Goal: Task Accomplishment & Management: Manage account settings

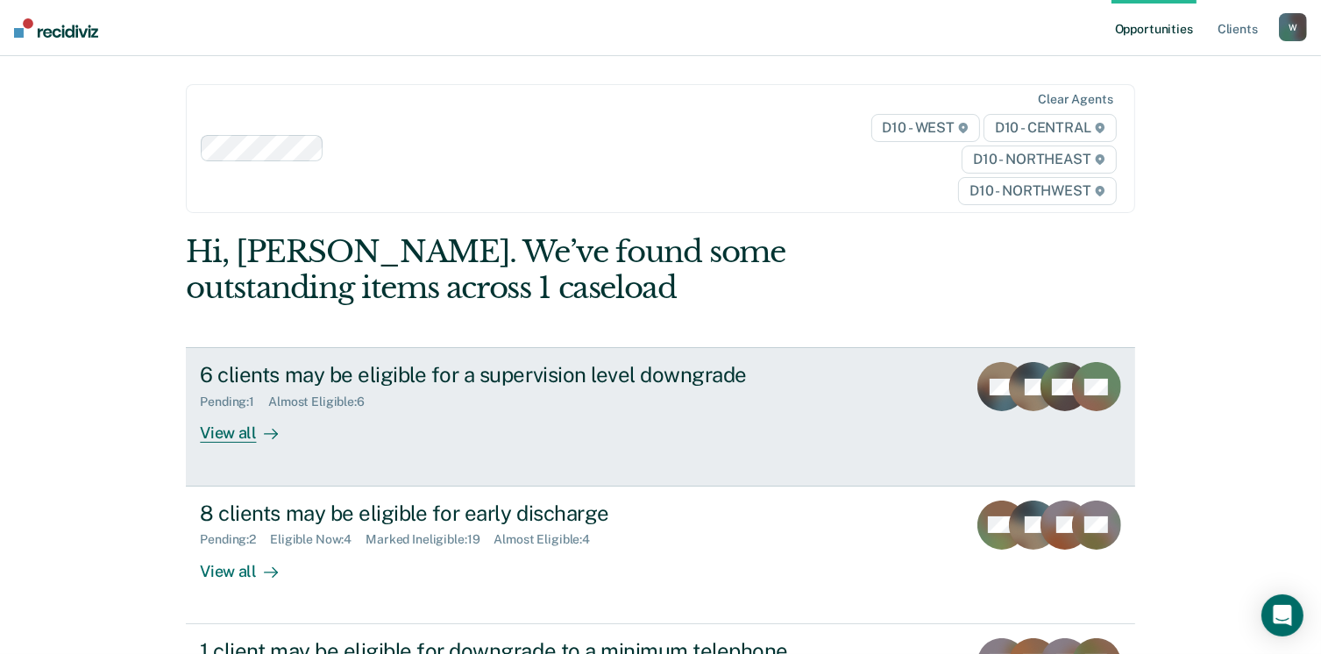
click at [480, 409] on div "6 clients may be eligible for a supervision level downgrade Pending : 1 Almost …" at bounding box center [528, 402] width 657 height 81
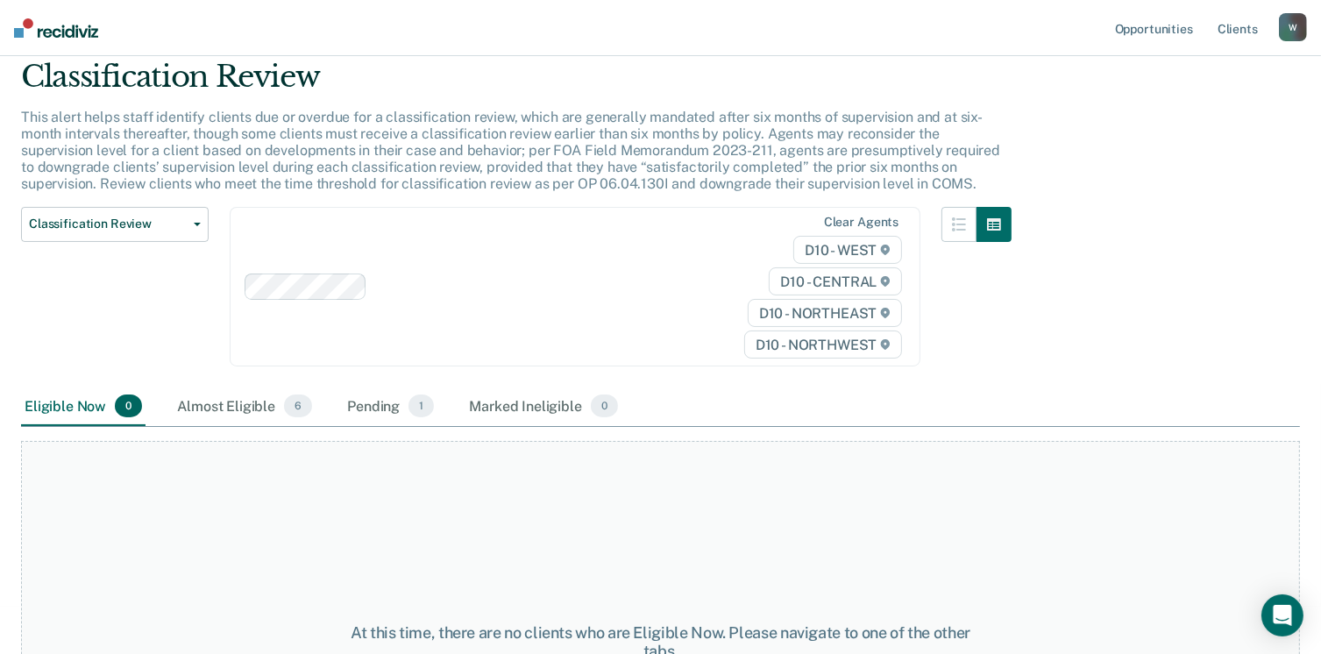
scroll to position [88, 0]
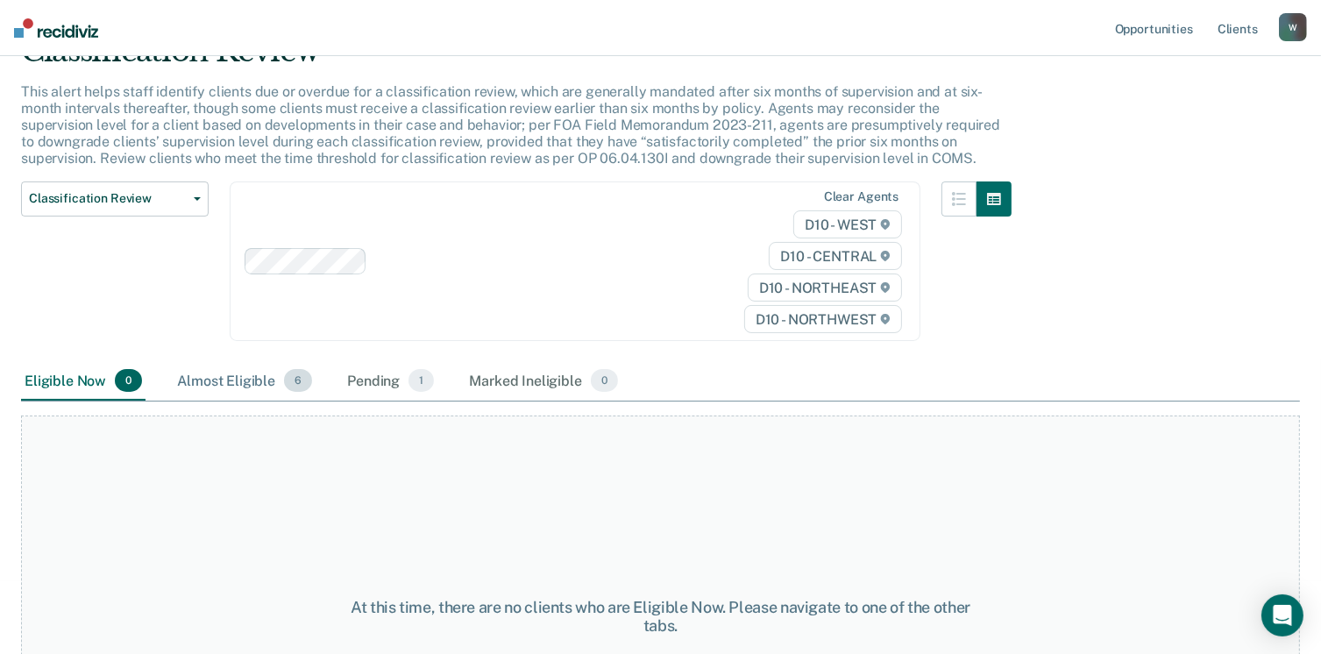
click at [212, 396] on div "Almost Eligible 6" at bounding box center [245, 381] width 142 height 39
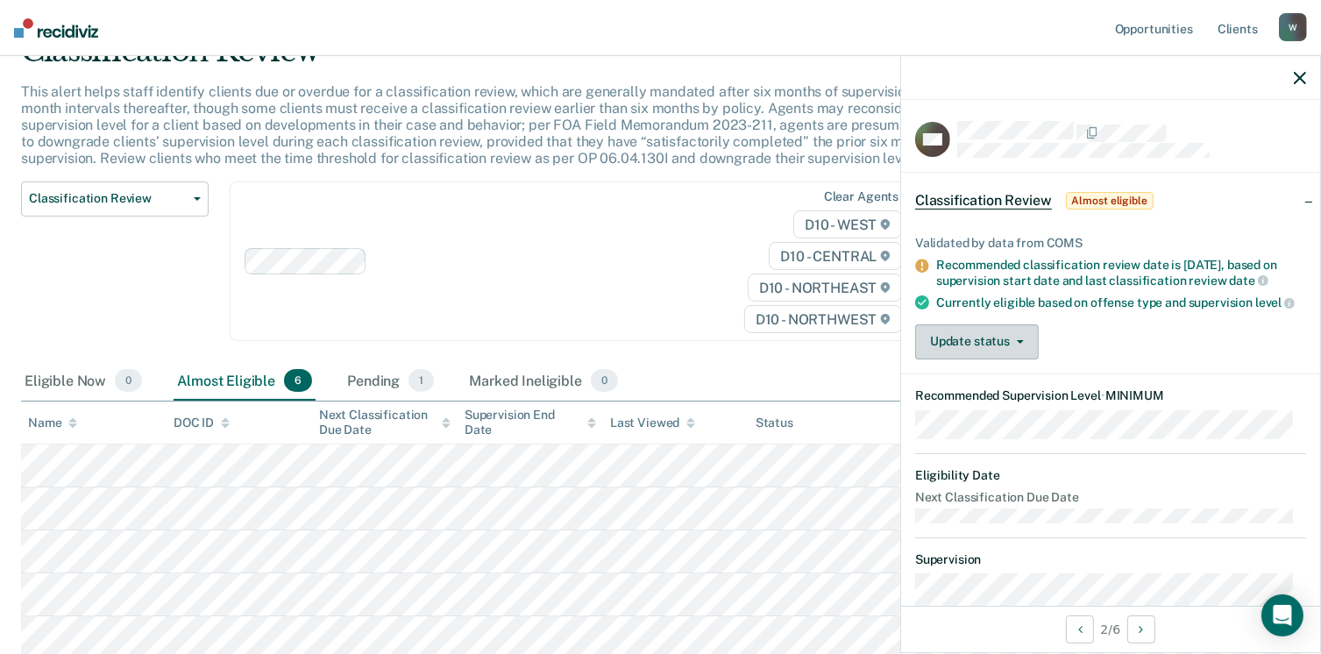
click at [969, 357] on button "Update status" at bounding box center [977, 341] width 124 height 35
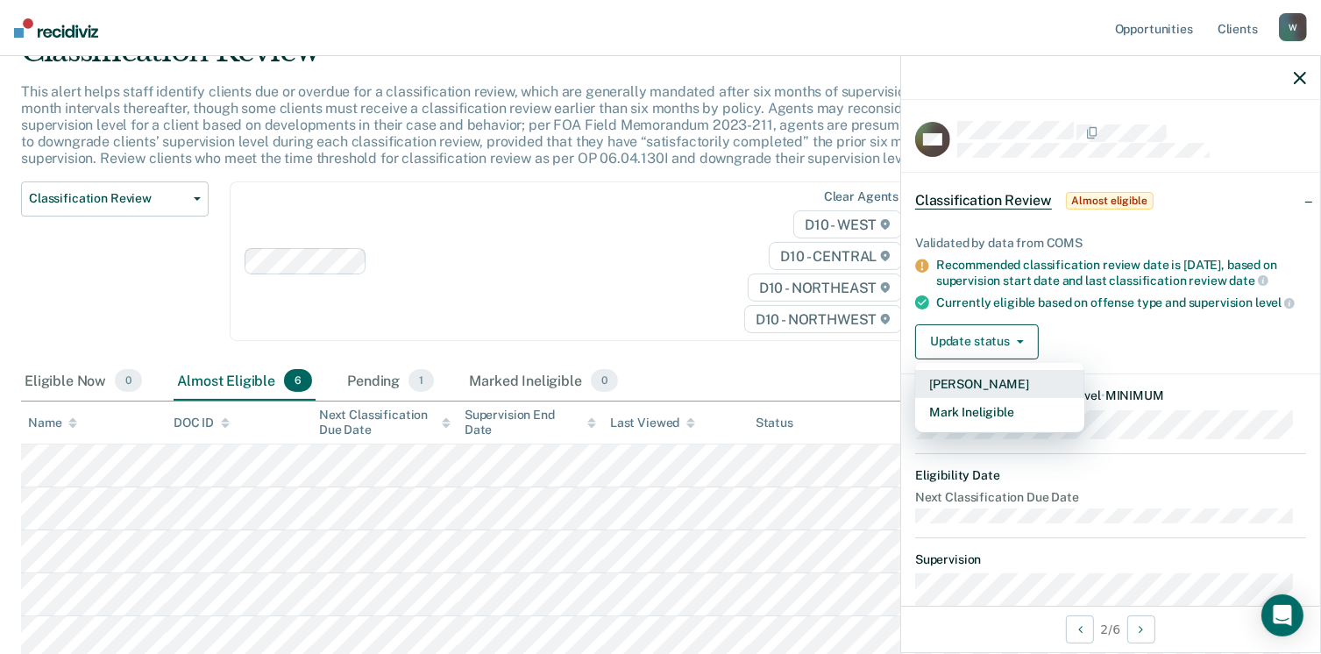
click at [978, 398] on button "[PERSON_NAME]" at bounding box center [999, 384] width 169 height 28
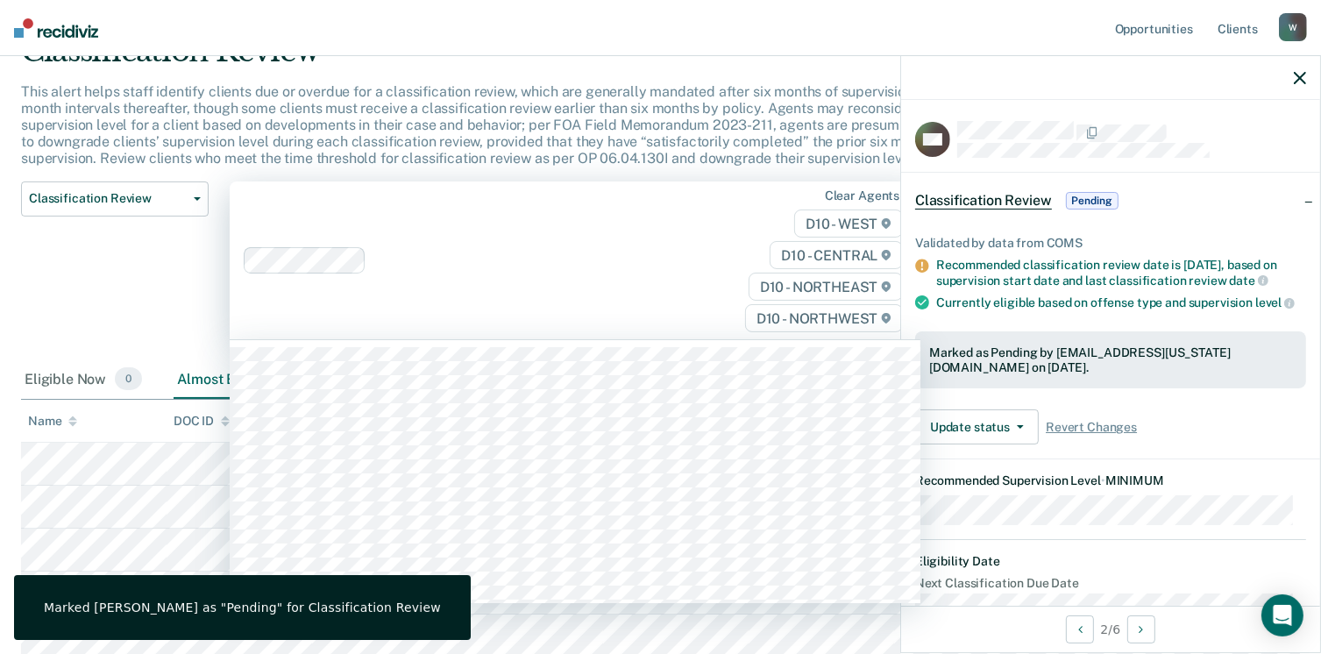
click at [575, 247] on div at bounding box center [476, 260] width 464 height 26
click at [134, 258] on div "Classification Review Classification Review Early Discharge Minimum Telephone R…" at bounding box center [115, 271] width 188 height 180
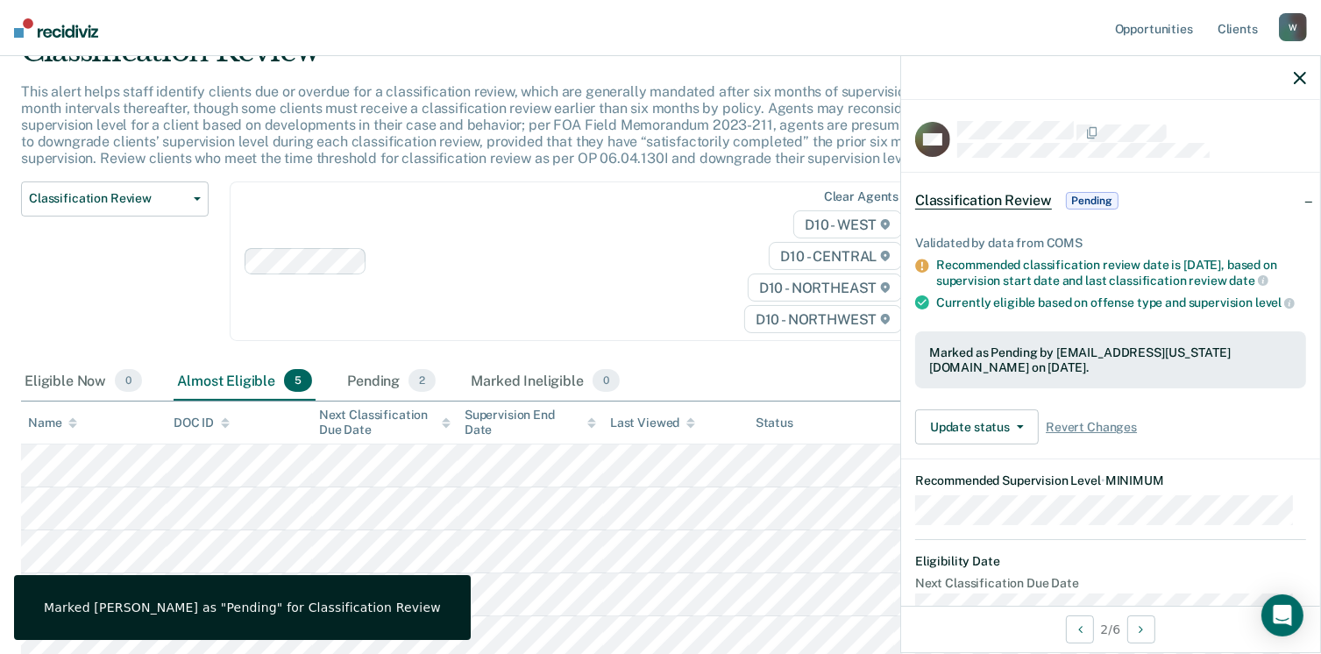
click at [1304, 78] on icon "button" at bounding box center [1300, 78] width 12 height 12
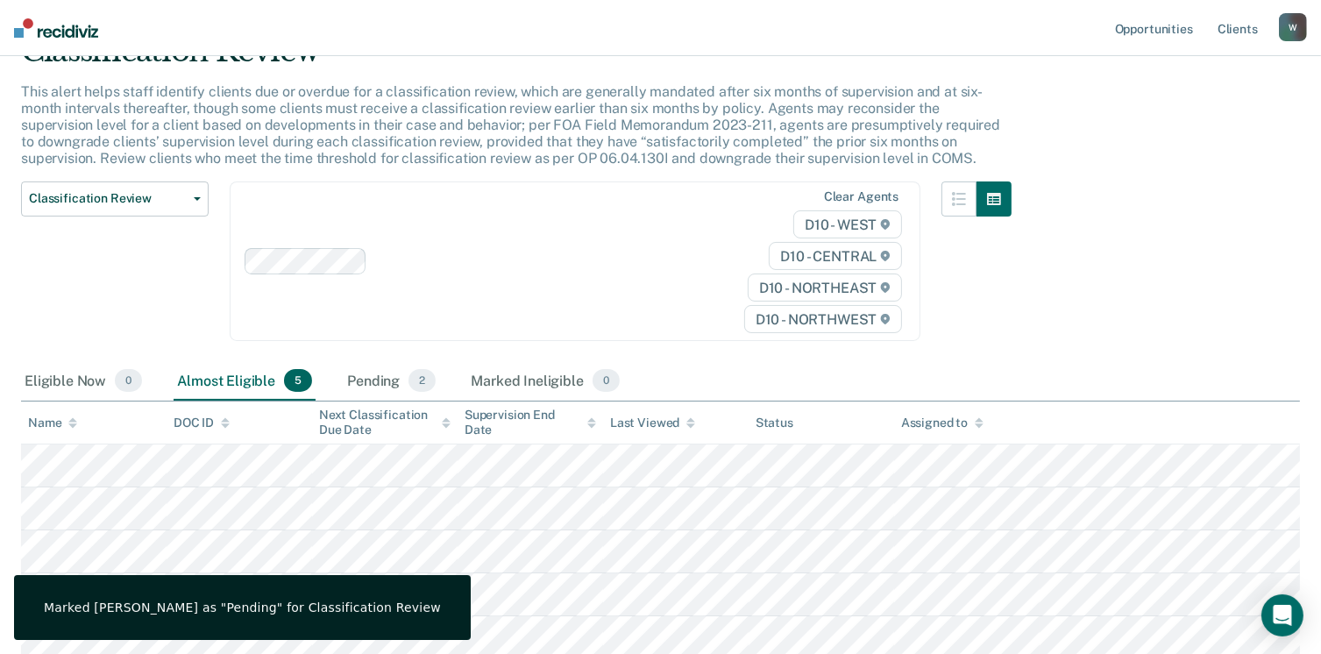
scroll to position [217, 0]
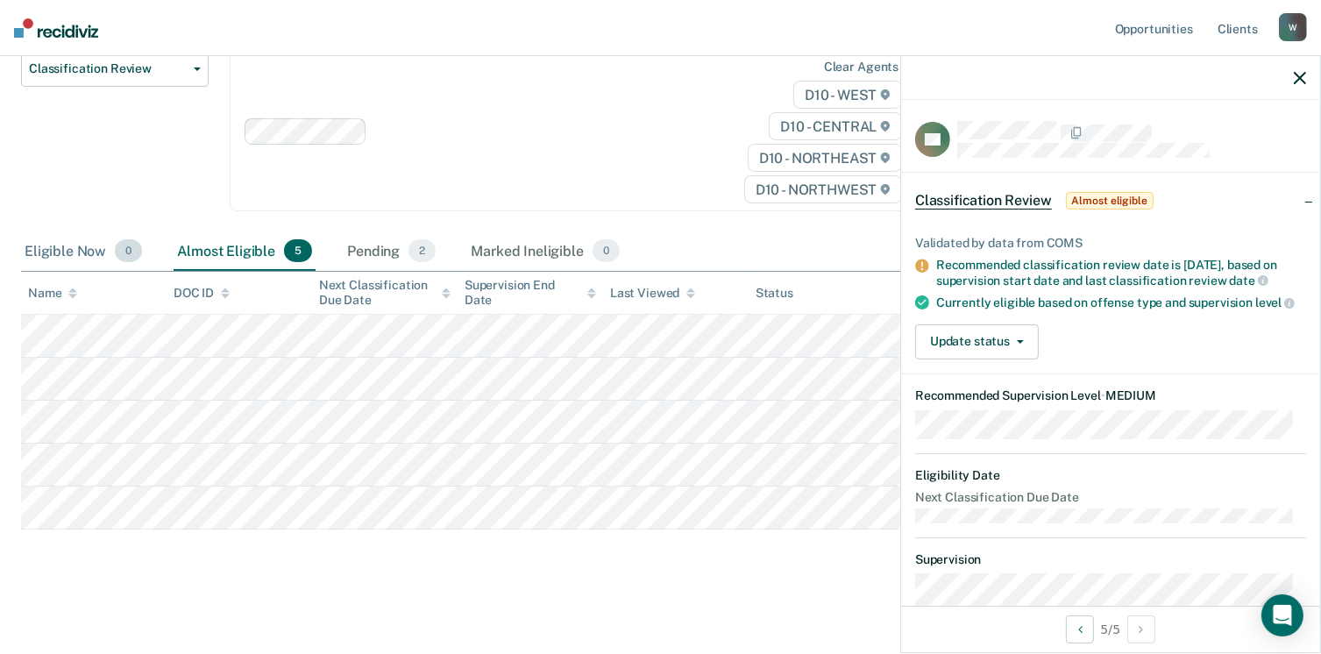
click at [73, 264] on div "Eligible Now 0" at bounding box center [83, 251] width 124 height 39
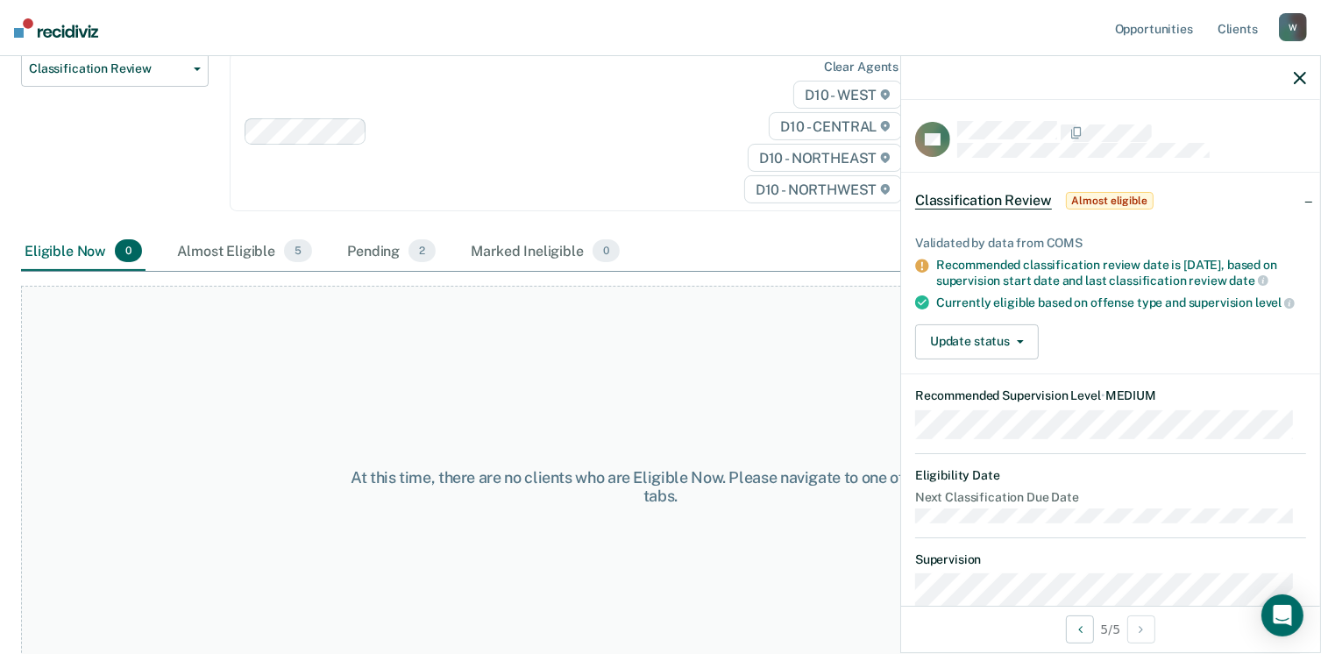
click at [1297, 78] on icon "button" at bounding box center [1300, 78] width 12 height 12
